Goal: Obtain resource: Download file/media

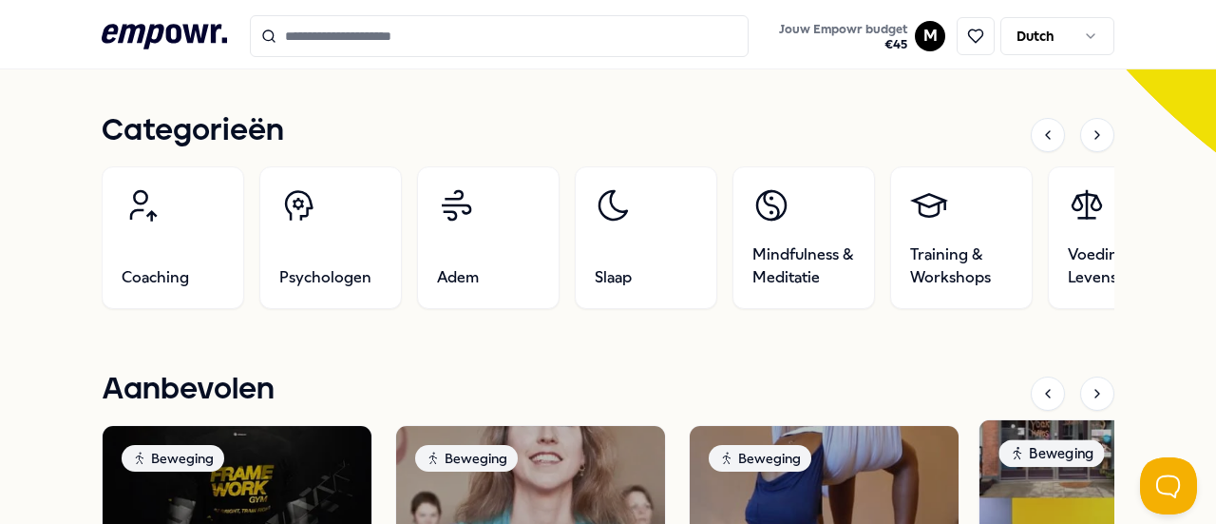
scroll to position [475, 0]
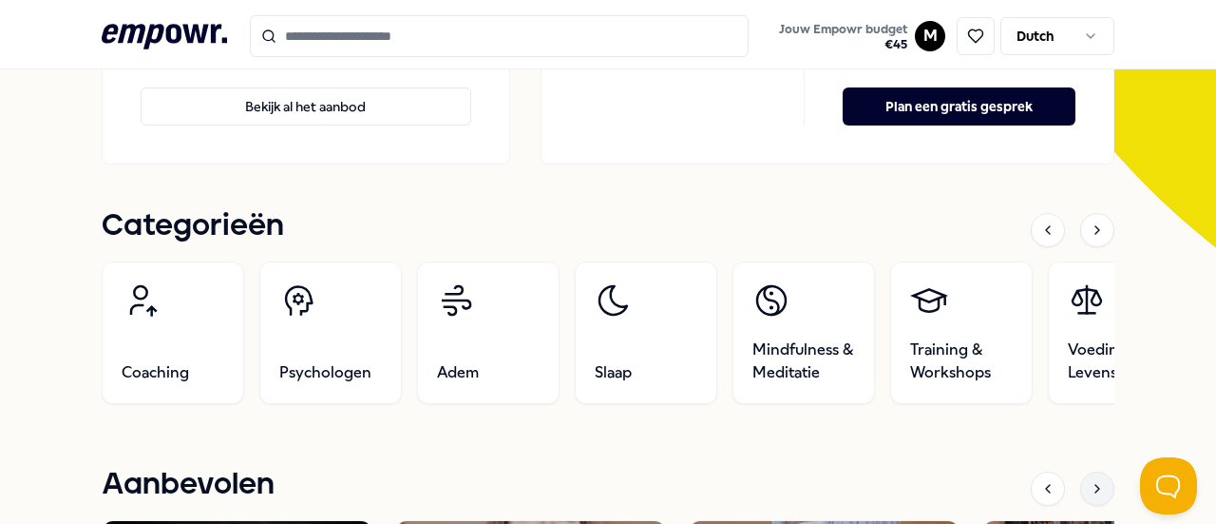
click at [1089, 477] on div at bounding box center [1097, 488] width 34 height 34
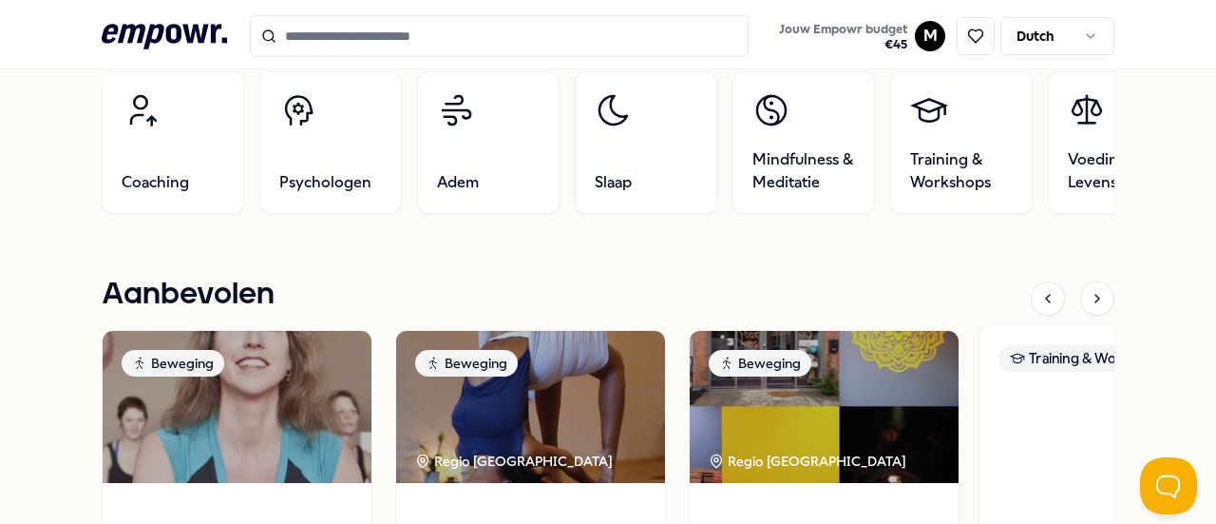
scroll to position [855, 0]
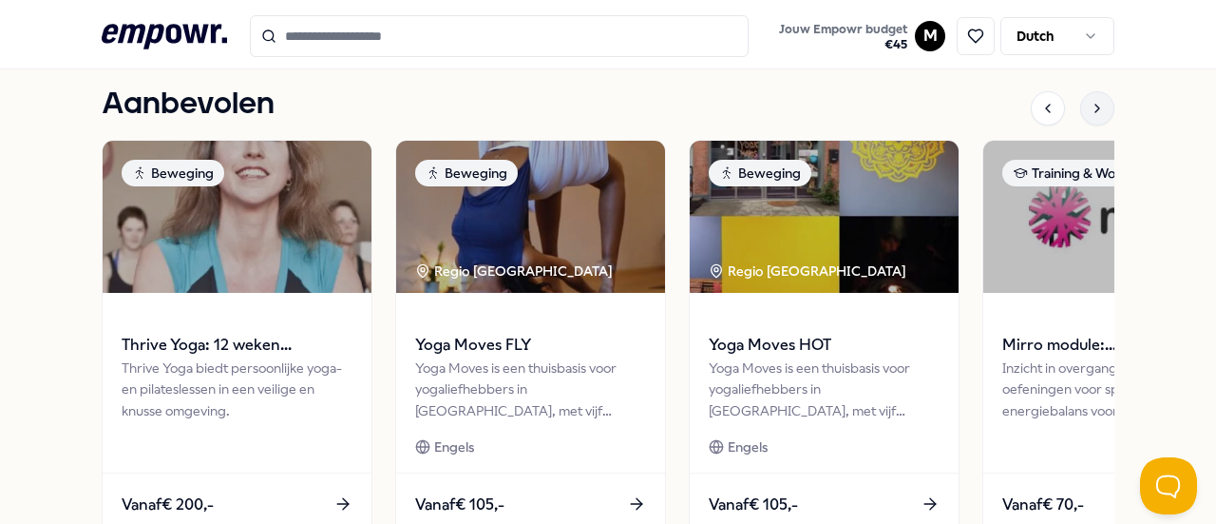
click at [1090, 113] on icon at bounding box center [1097, 108] width 15 height 15
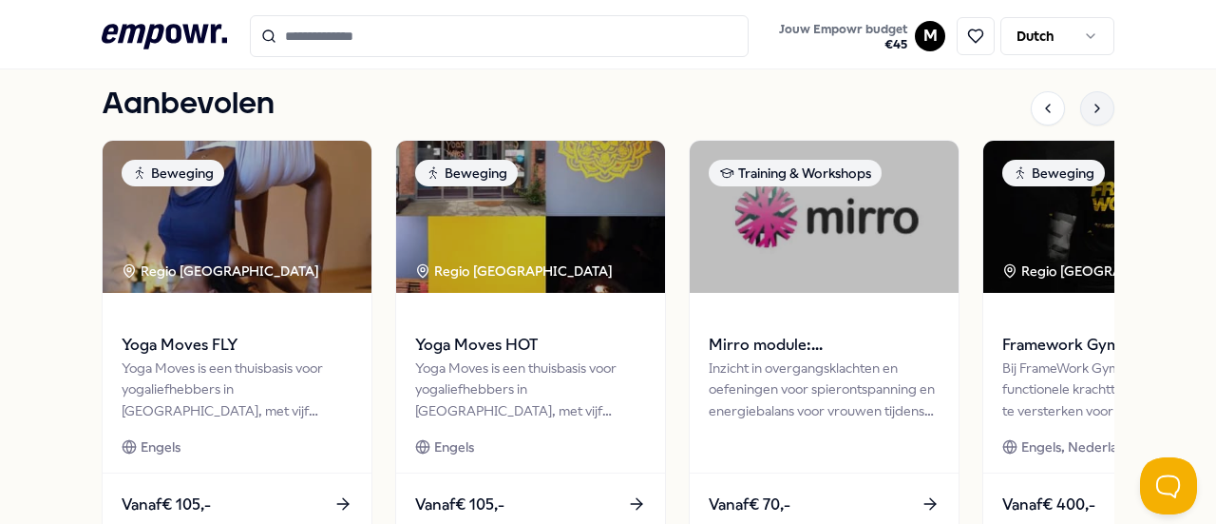
click at [1090, 105] on icon at bounding box center [1097, 108] width 15 height 15
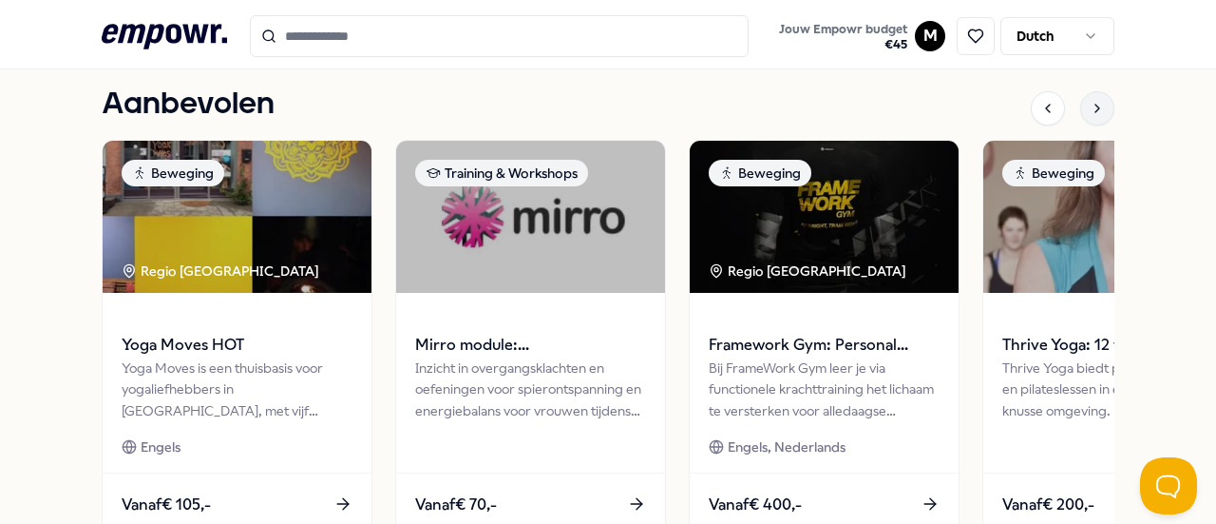
click at [1090, 105] on icon at bounding box center [1097, 108] width 15 height 15
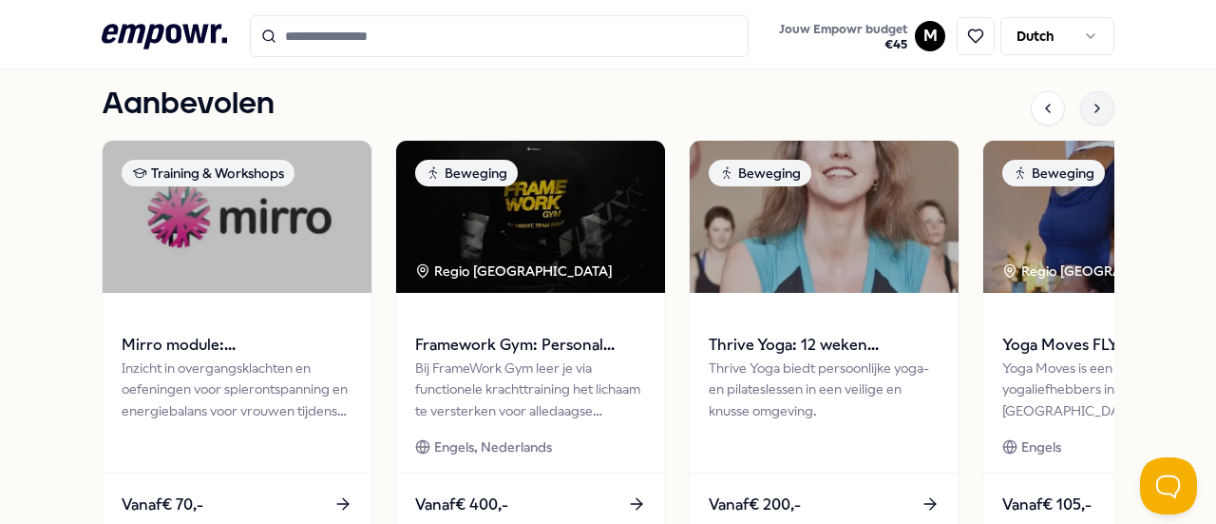
click at [1090, 105] on icon at bounding box center [1097, 108] width 15 height 15
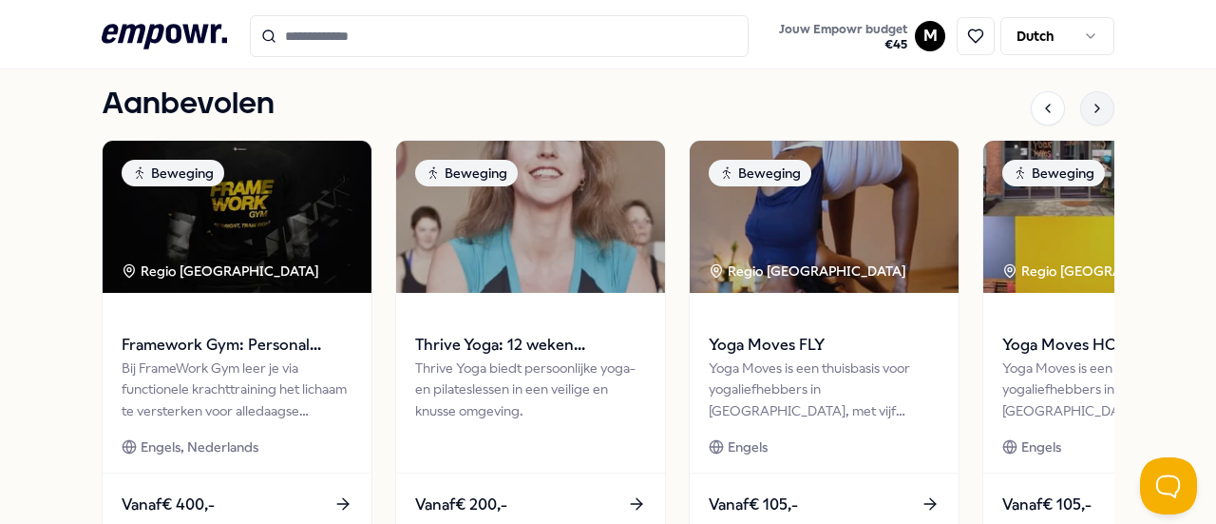
click at [1090, 105] on icon at bounding box center [1097, 108] width 15 height 15
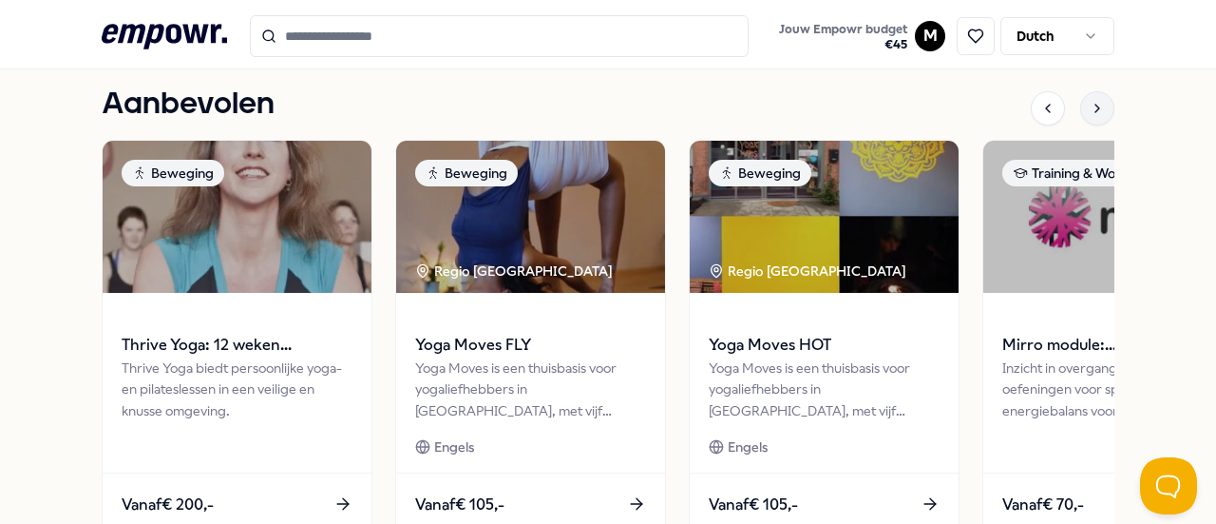
click at [1090, 105] on icon at bounding box center [1097, 108] width 15 height 15
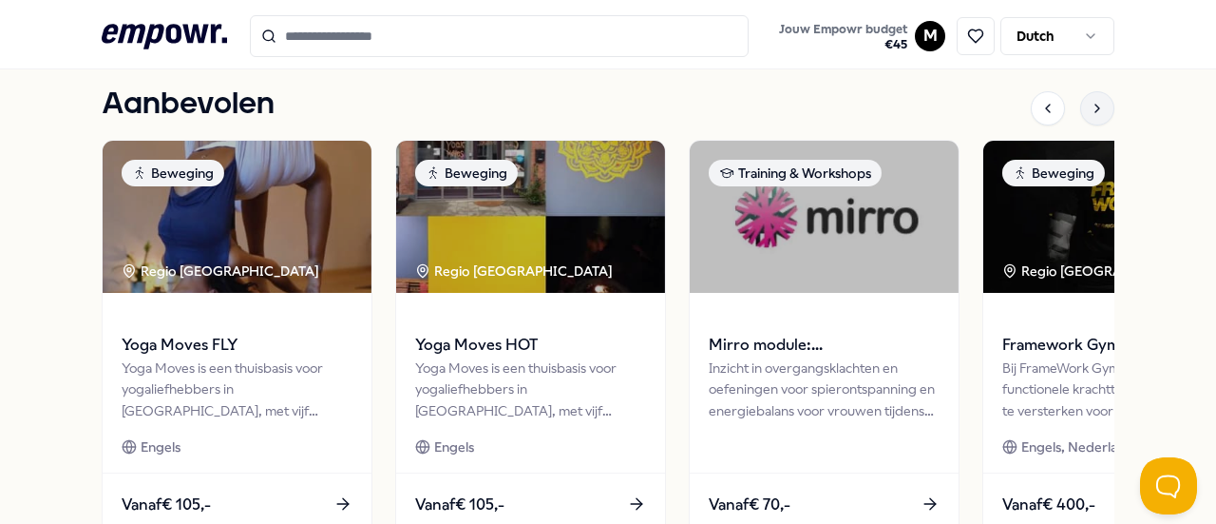
click at [1090, 105] on icon at bounding box center [1097, 108] width 15 height 15
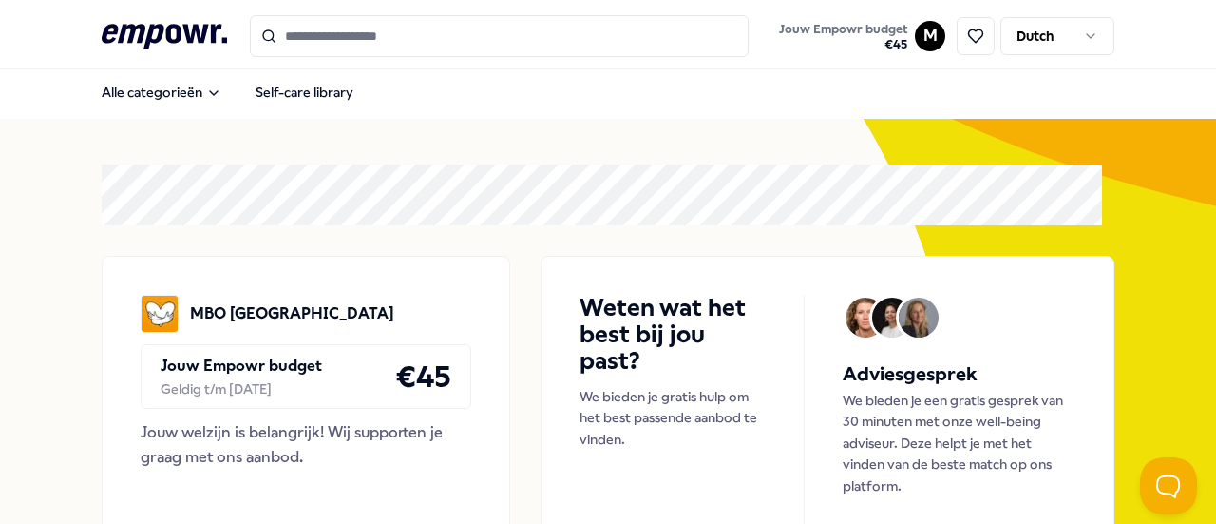
scroll to position [0, 0]
